Goal: Task Accomplishment & Management: Manage account settings

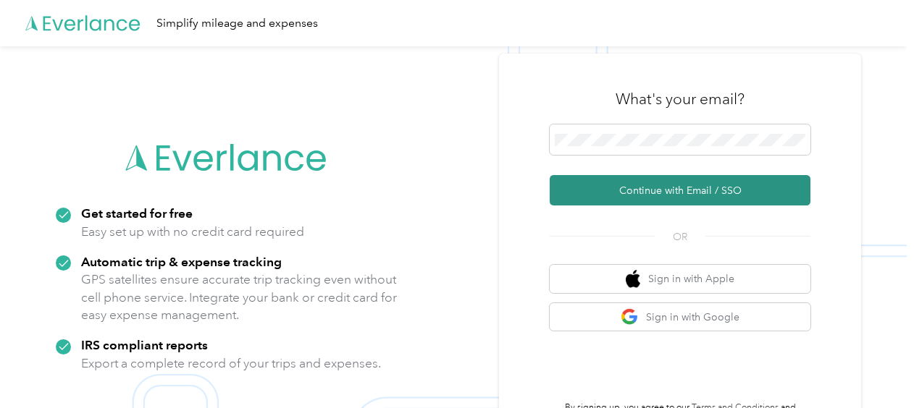
click at [605, 181] on button "Continue with Email / SSO" at bounding box center [680, 190] width 261 height 30
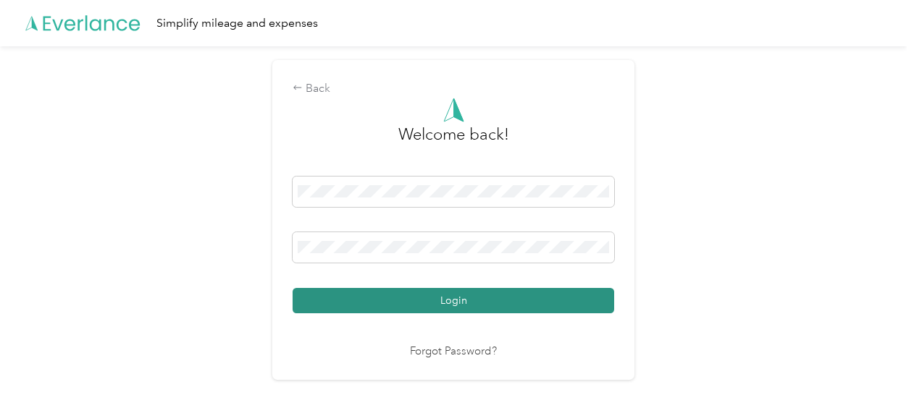
click at [503, 293] on button "Login" at bounding box center [453, 300] width 321 height 25
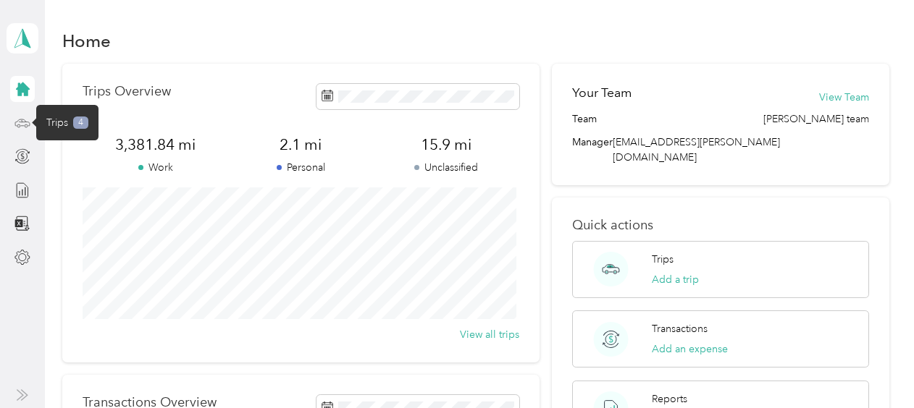
click at [17, 121] on icon at bounding box center [22, 122] width 14 height 7
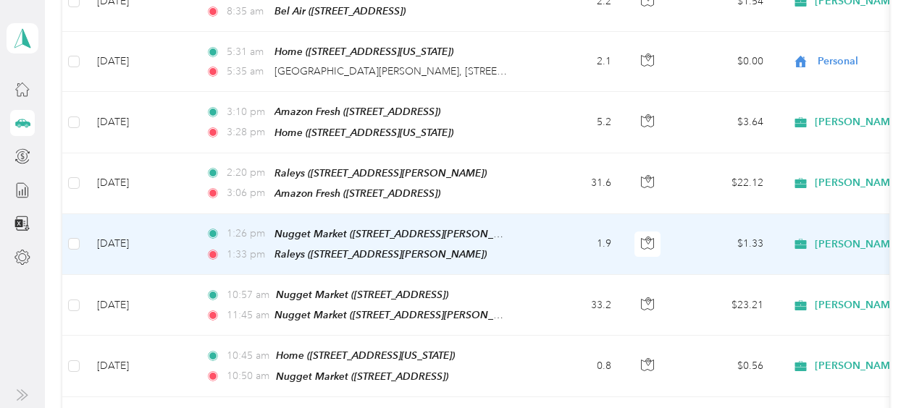
scroll to position [869, 0]
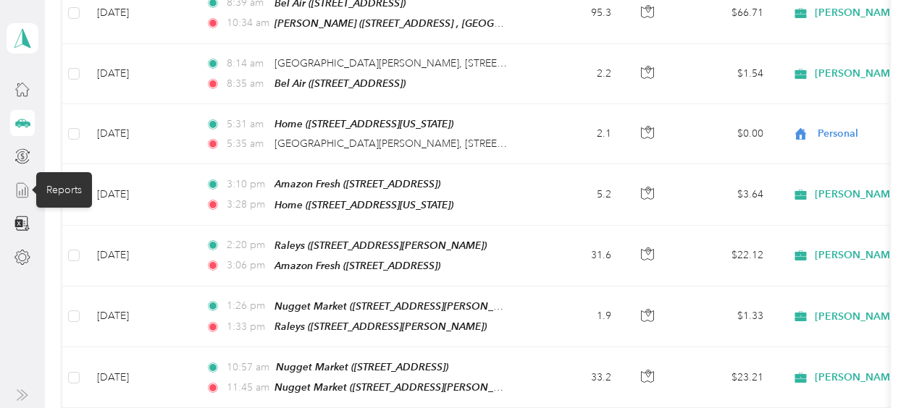
click at [19, 187] on icon at bounding box center [22, 190] width 16 height 16
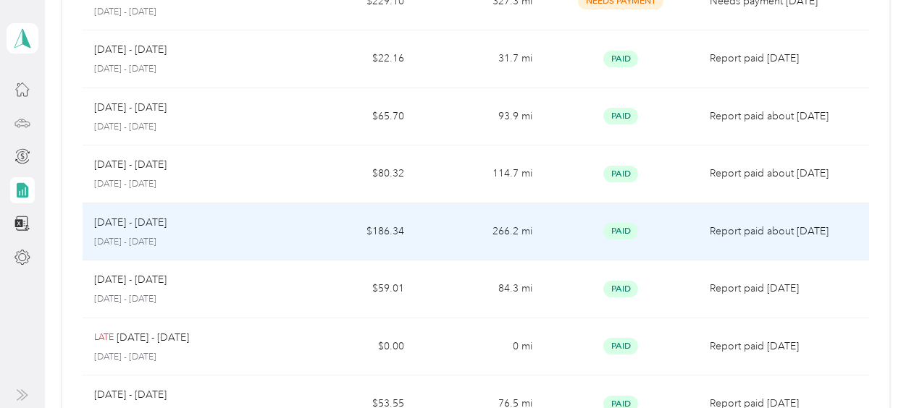
scroll to position [93, 0]
